Goal: Task Accomplishment & Management: Use online tool/utility

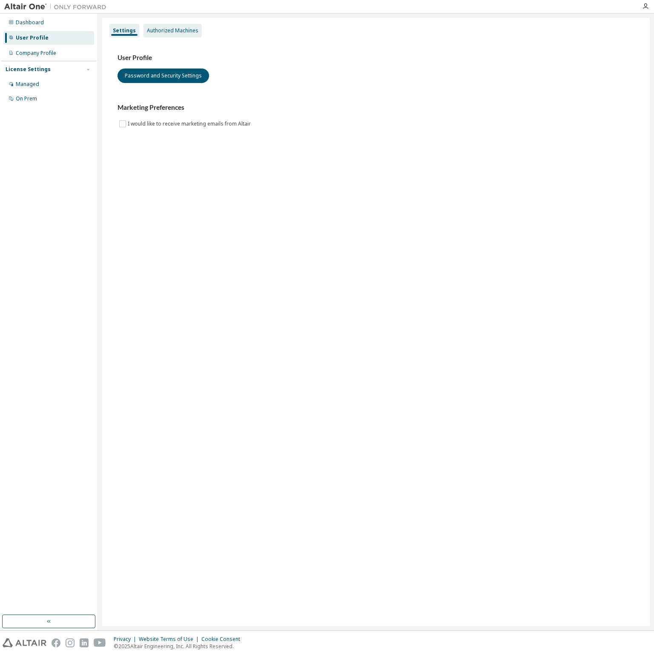
click at [173, 24] on div "Authorized Machines" at bounding box center [172, 31] width 58 height 14
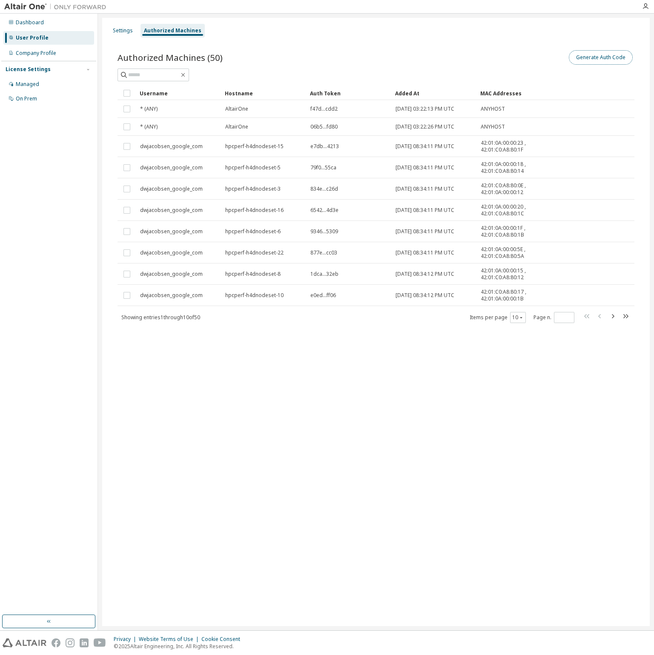
click at [612, 58] on button "Generate Auth Code" at bounding box center [601, 57] width 64 height 14
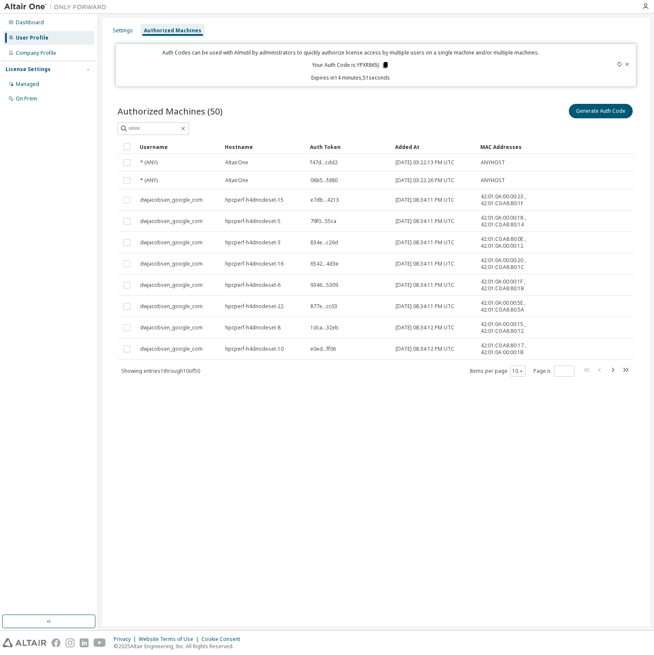
click at [386, 64] on icon at bounding box center [385, 65] width 5 height 6
click at [386, 65] on icon at bounding box center [385, 65] width 5 height 6
